Goal: Transaction & Acquisition: Purchase product/service

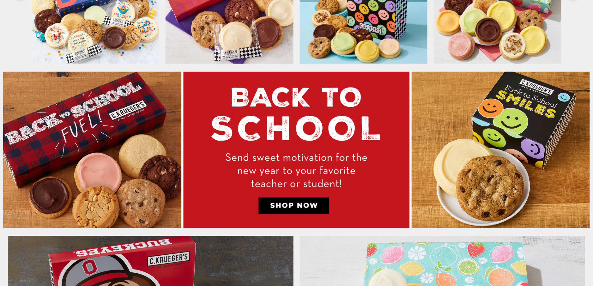
scroll to position [373, 0]
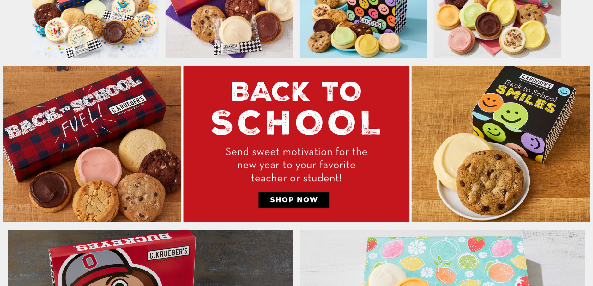
click at [237, 127] on img at bounding box center [296, 144] width 586 height 156
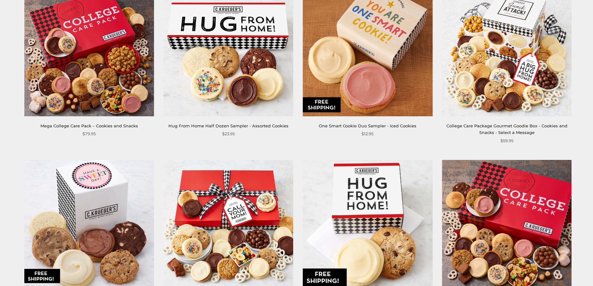
scroll to position [468, 0]
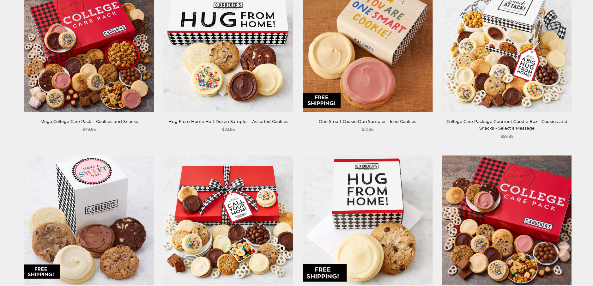
click at [237, 188] on img at bounding box center [229, 220] width 130 height 130
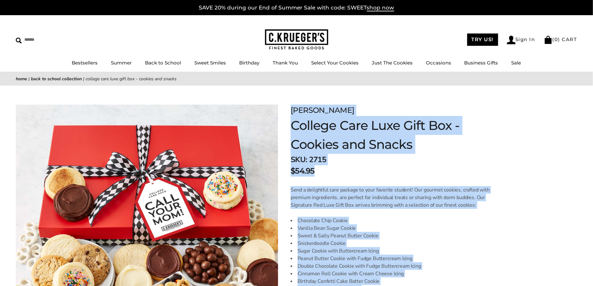
drag, startPoint x: 372, startPoint y: 209, endPoint x: 291, endPoint y: 110, distance: 127.4
copy div "C.KRUEGER'S College Care Luxe Gift Box - Cookies and Snacks SKU: 2715 $54.95 Se…"
